Goal: Find specific page/section: Find specific page/section

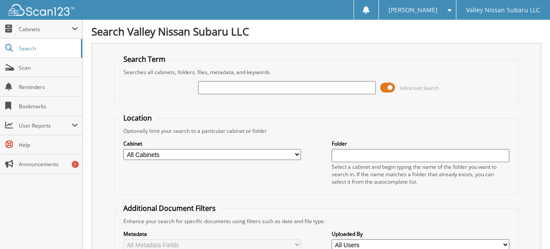
click at [215, 87] on input "text" at bounding box center [287, 87] width 178 height 13
paste input "SM763675"
type input "SM763675"
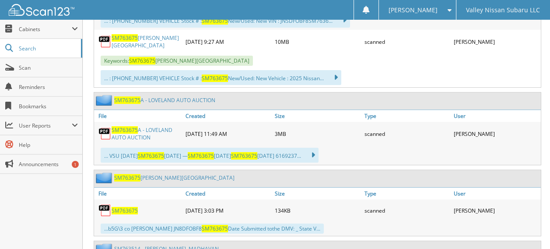
scroll to position [525, 0]
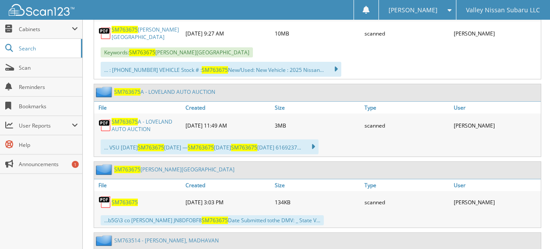
click at [130, 198] on span "SM763675" at bounding box center [125, 201] width 26 height 7
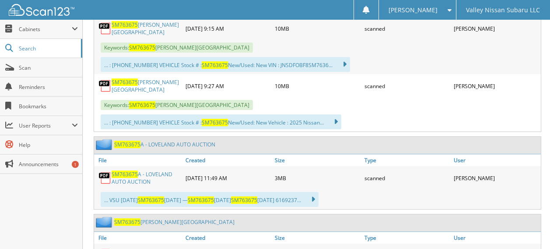
scroll to position [394, 0]
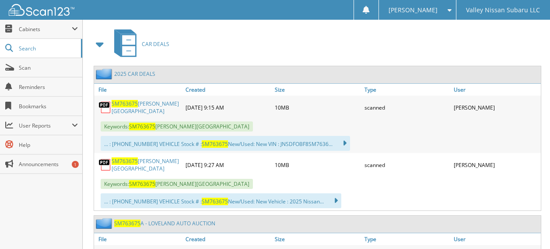
click at [148, 100] on link "SM763675 [PERSON_NAME][GEOGRAPHIC_DATA]" at bounding box center [147, 107] width 70 height 15
